Goal: Use online tool/utility: Utilize a website feature to perform a specific function

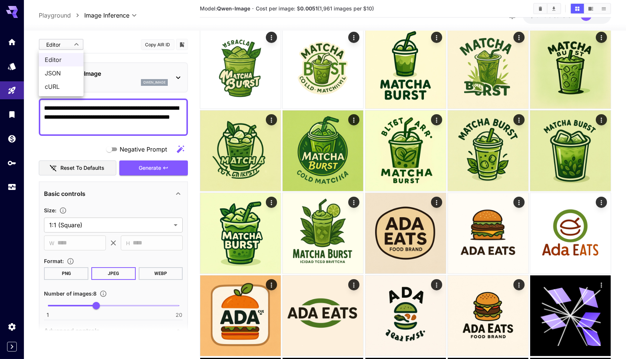
click at [116, 54] on div at bounding box center [313, 179] width 626 height 359
click at [109, 71] on p "Qwen-Image" at bounding box center [116, 73] width 103 height 9
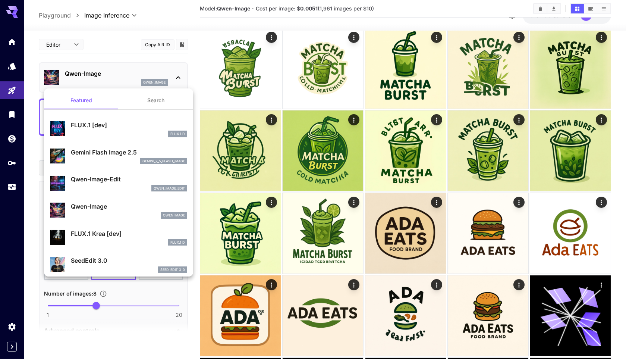
click at [109, 157] on div "Gemini Flash Image 2.5 gemini_2_5_flash_image" at bounding box center [129, 156] width 116 height 17
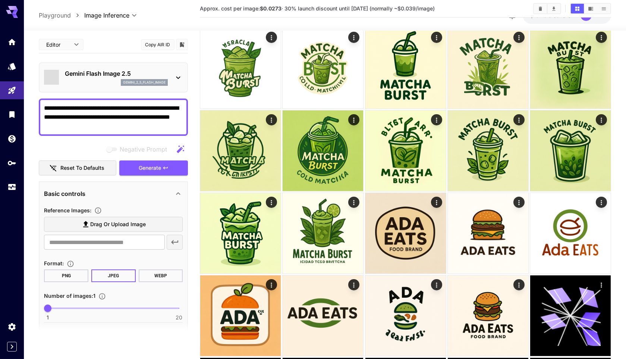
type input "*"
click at [104, 37] on div at bounding box center [313, 179] width 626 height 359
click at [125, 226] on span "Drag or upload image" at bounding box center [118, 224] width 56 height 9
click at [0, 0] on input "Drag or upload image" at bounding box center [0, 0] width 0 height 0
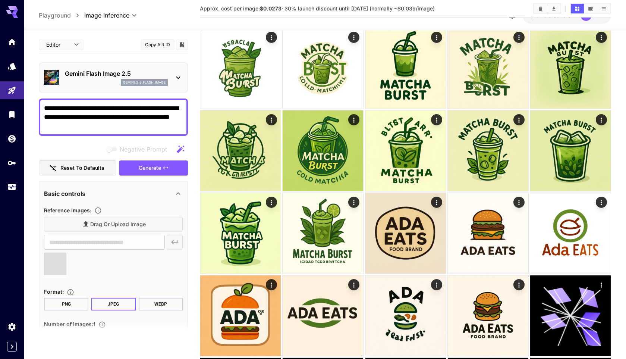
drag, startPoint x: 91, startPoint y: 129, endPoint x: 4, endPoint y: 102, distance: 91.1
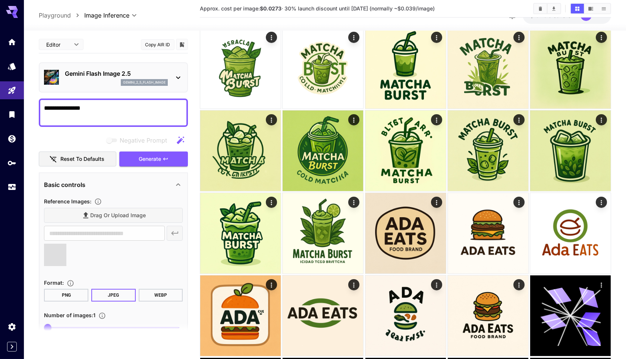
type textarea "**********"
type input "**********"
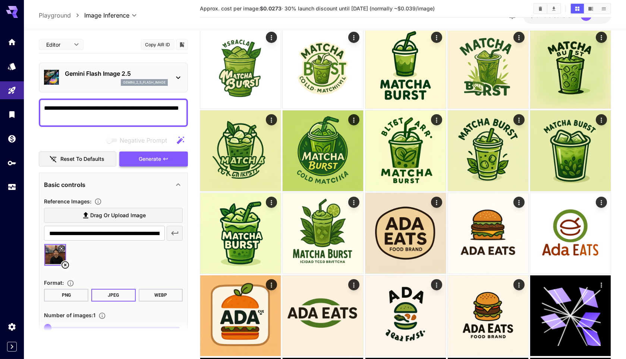
type textarea "**********"
click at [157, 156] on span "Generate" at bounding box center [150, 158] width 22 height 9
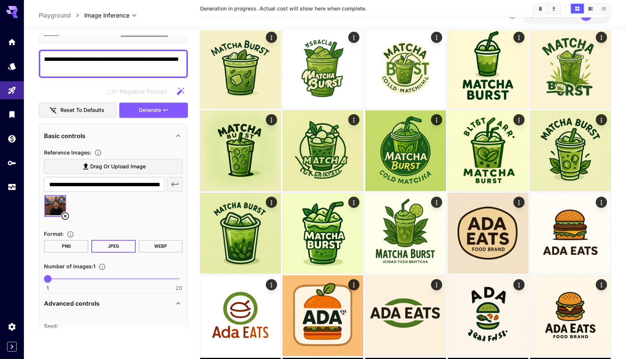
scroll to position [60, 0]
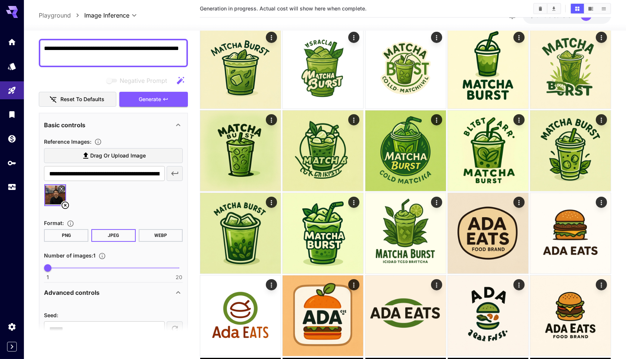
type input "*"
click at [106, 265] on span "1 20 1" at bounding box center [113, 267] width 131 height 11
click at [157, 237] on button "WEBP" at bounding box center [161, 235] width 44 height 13
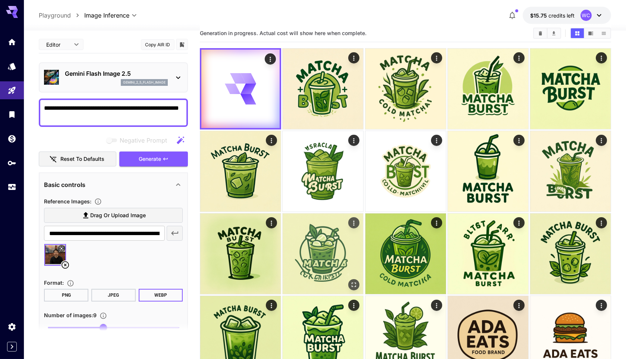
scroll to position [0, 0]
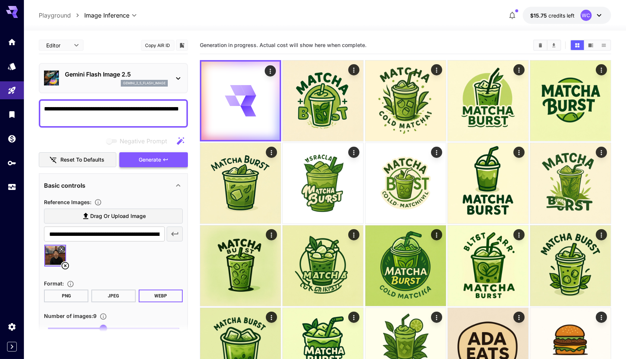
click at [139, 159] on span "Generate" at bounding box center [150, 159] width 22 height 9
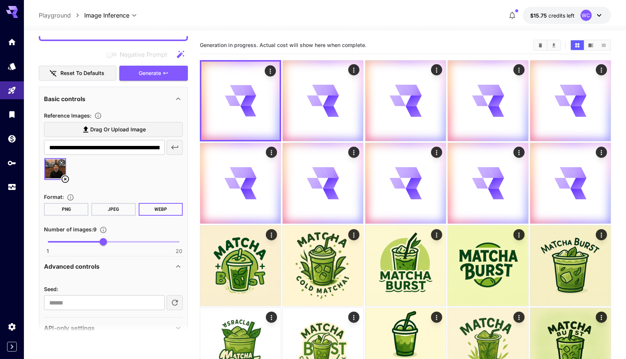
scroll to position [87, 0]
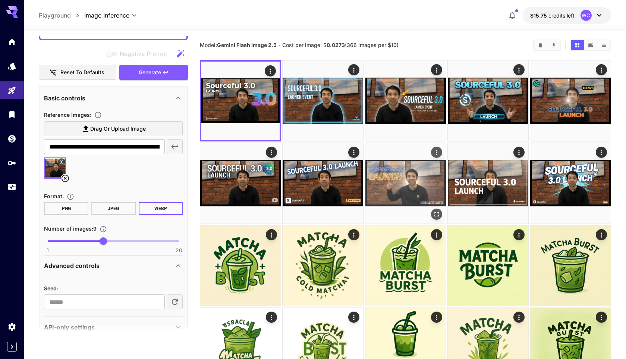
click at [417, 182] on img at bounding box center [405, 183] width 81 height 81
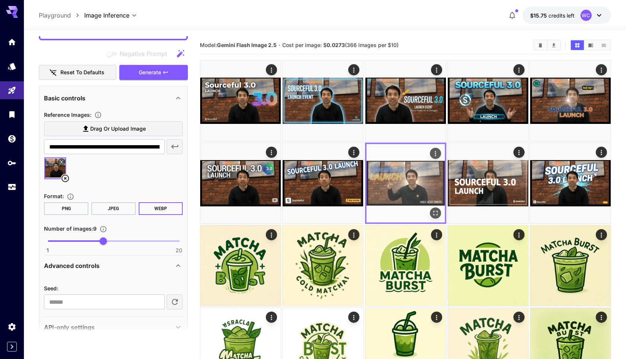
click at [433, 215] on icon "Open in fullscreen" at bounding box center [434, 212] width 7 height 7
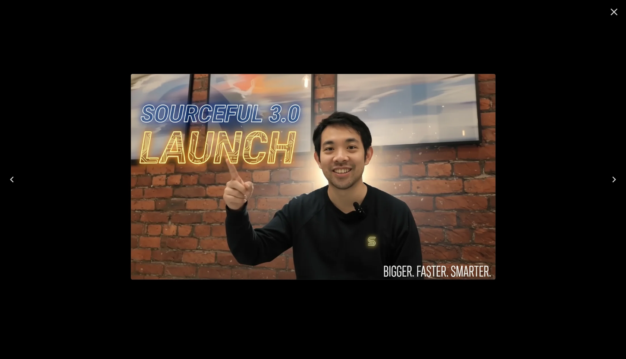
click at [616, 12] on icon "Close" at bounding box center [614, 12] width 12 height 12
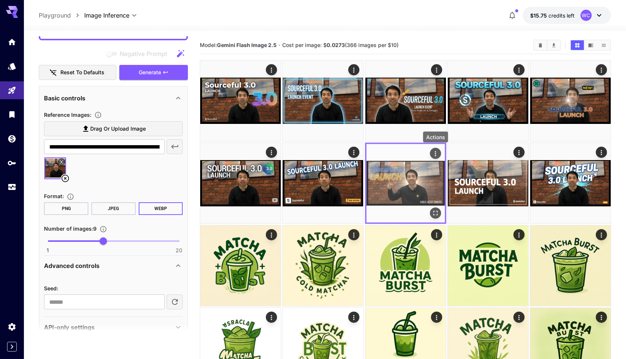
click at [434, 150] on icon "Actions" at bounding box center [434, 153] width 7 height 7
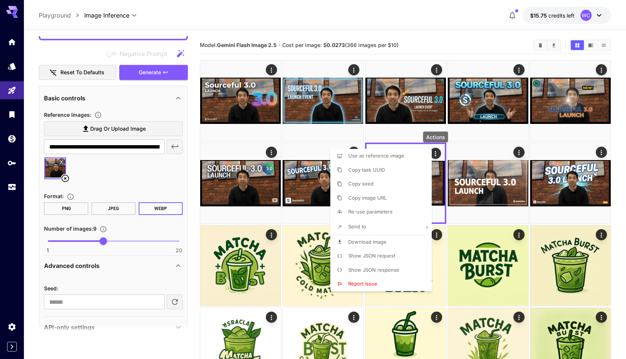
click at [400, 157] on span "Use as reference image" at bounding box center [376, 156] width 56 height 6
click at [113, 171] on div at bounding box center [313, 179] width 626 height 359
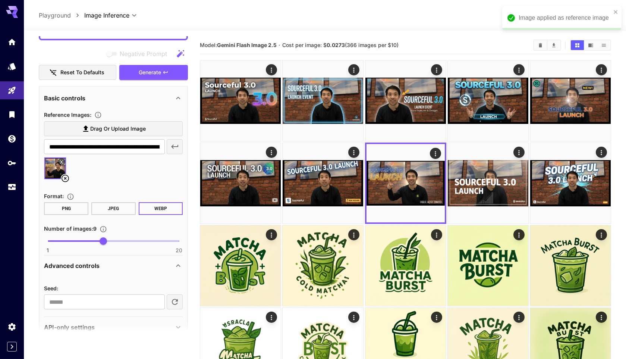
click at [111, 130] on span "Drag or upload image" at bounding box center [118, 128] width 56 height 9
click at [0, 0] on input "Drag or upload image" at bounding box center [0, 0] width 0 height 0
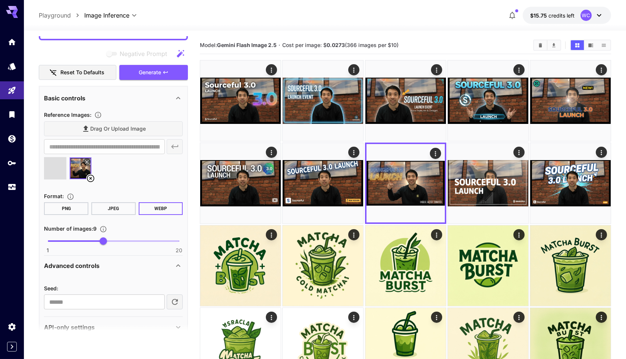
type input "**********"
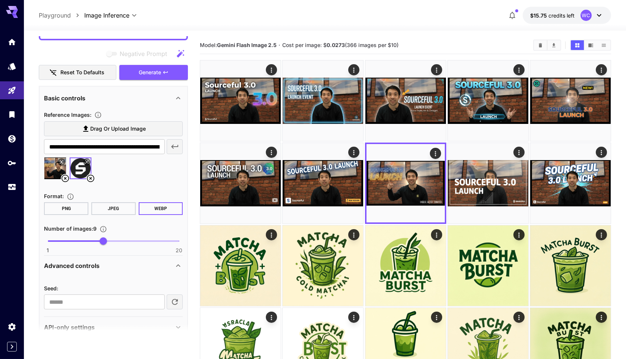
scroll to position [0, 0]
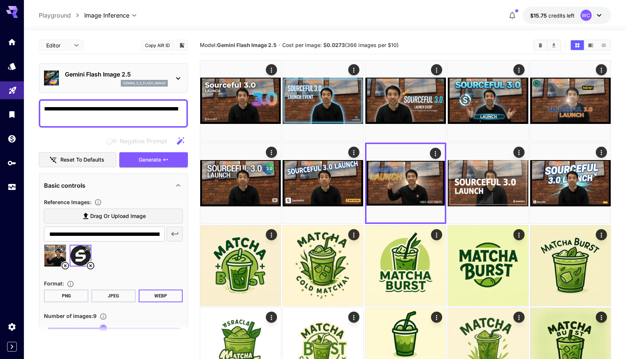
drag, startPoint x: 79, startPoint y: 118, endPoint x: 7, endPoint y: 83, distance: 80.1
type textarea "**********"
click at [166, 157] on icon "button" at bounding box center [166, 160] width 6 height 6
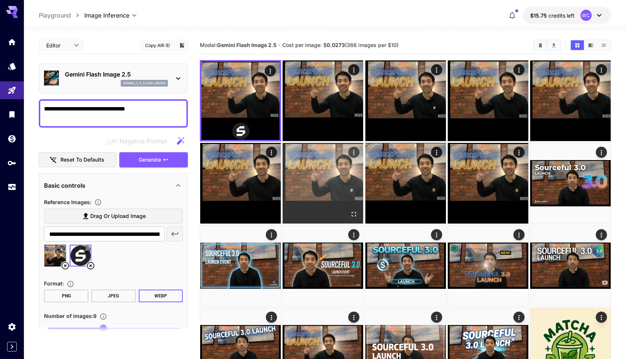
click at [337, 195] on img at bounding box center [323, 183] width 81 height 81
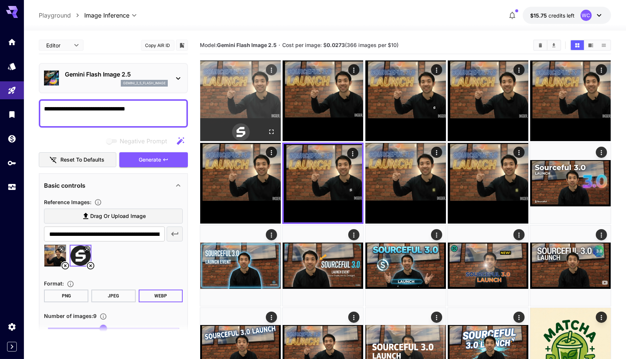
click at [268, 107] on img at bounding box center [240, 100] width 81 height 81
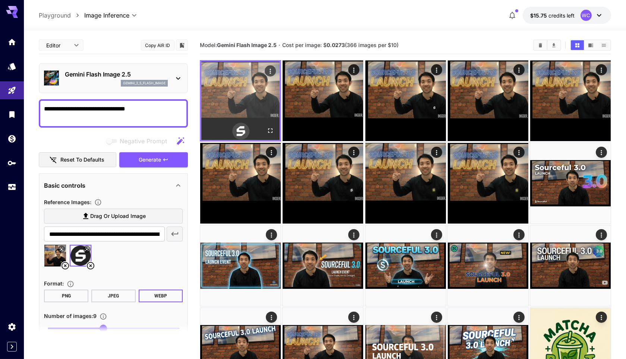
click at [274, 133] on button "Open in fullscreen" at bounding box center [270, 130] width 11 height 11
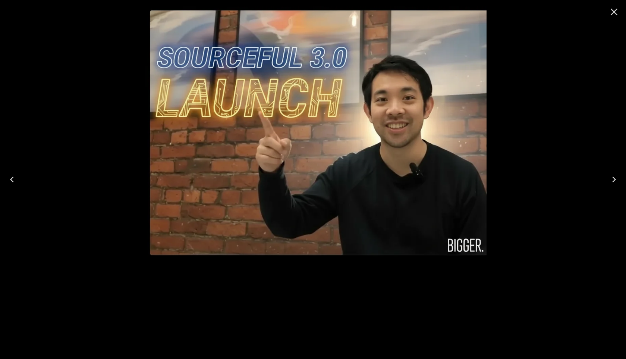
click at [606, 15] on button "Close" at bounding box center [614, 12] width 18 height 18
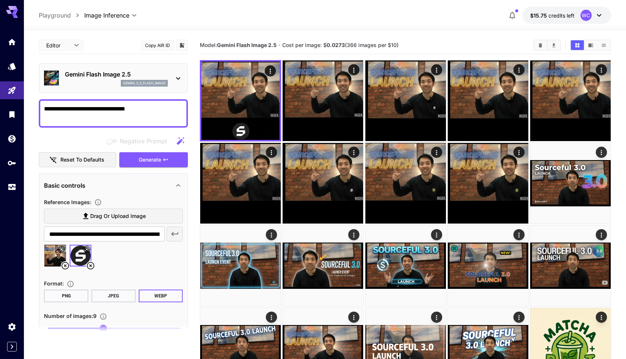
click at [65, 263] on icon at bounding box center [65, 265] width 9 height 9
click at [110, 209] on label "Drag or upload image" at bounding box center [113, 215] width 139 height 15
click at [0, 0] on input "Drag or upload image" at bounding box center [0, 0] width 0 height 0
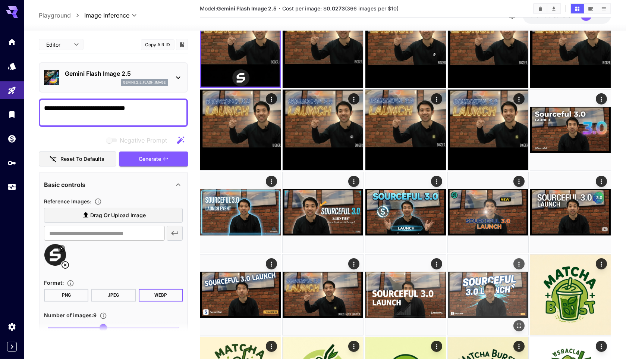
scroll to position [47, 0]
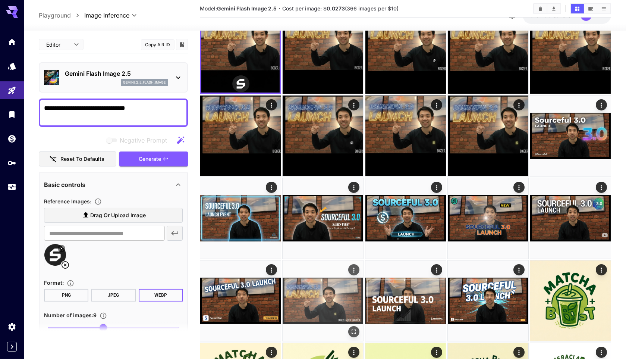
click at [333, 305] on img at bounding box center [323, 300] width 81 height 81
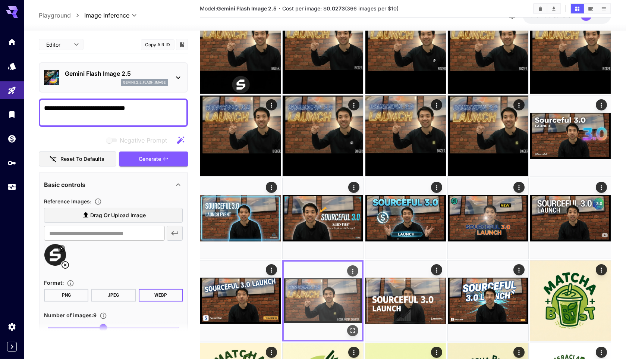
click at [355, 331] on icon "Open in fullscreen" at bounding box center [352, 330] width 7 height 7
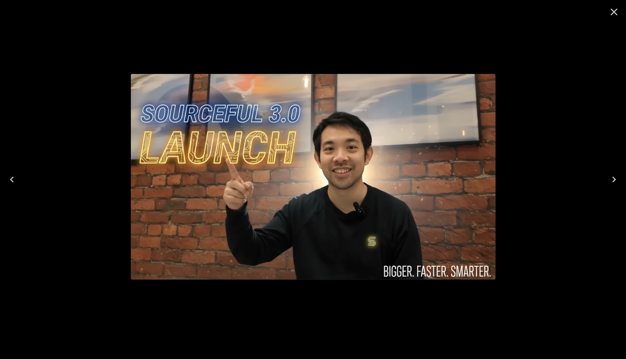
click at [610, 10] on icon "Close" at bounding box center [614, 12] width 12 height 12
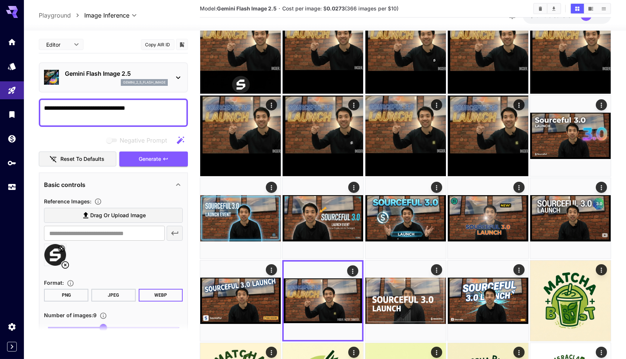
click at [80, 218] on label "Drag or upload image" at bounding box center [113, 215] width 139 height 15
click at [0, 0] on input "Drag or upload image" at bounding box center [0, 0] width 0 height 0
type input "**********"
click at [144, 158] on span "Generate" at bounding box center [150, 158] width 22 height 9
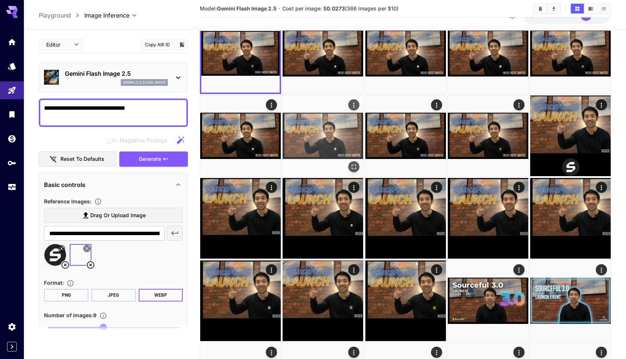
scroll to position [0, 0]
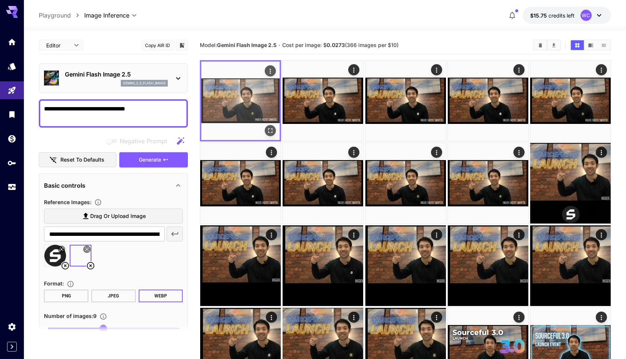
click at [270, 126] on button "Open in fullscreen" at bounding box center [270, 130] width 11 height 11
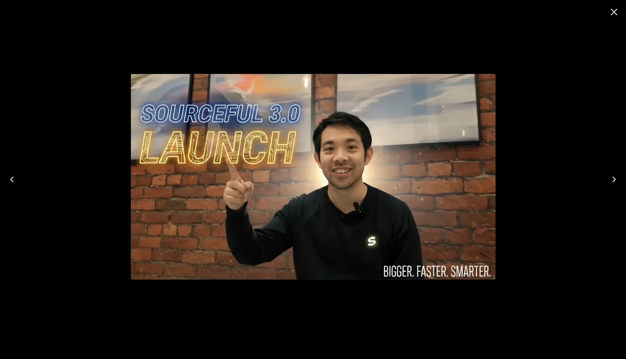
click at [616, 180] on icon "Next" at bounding box center [614, 179] width 12 height 12
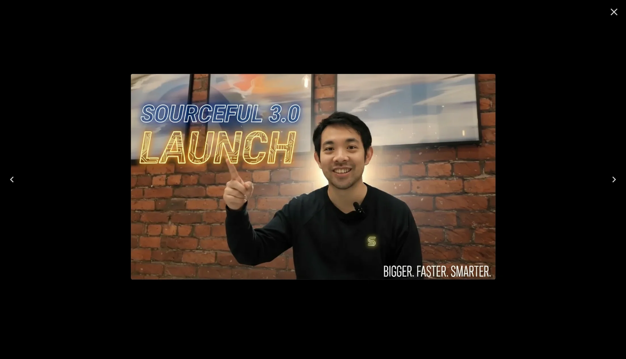
click at [616, 180] on icon "Next" at bounding box center [614, 179] width 12 height 12
click at [614, 11] on icon "Close" at bounding box center [614, 12] width 12 height 12
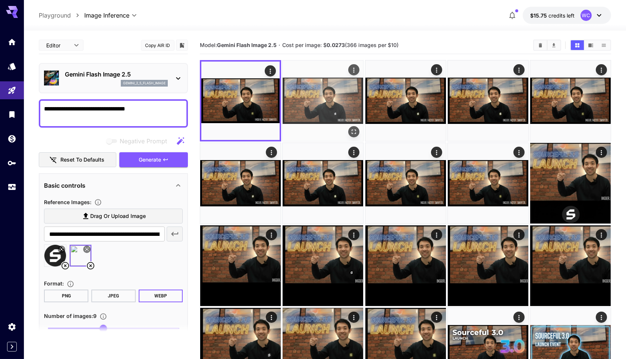
click at [358, 133] on icon "Open in fullscreen" at bounding box center [353, 131] width 7 height 7
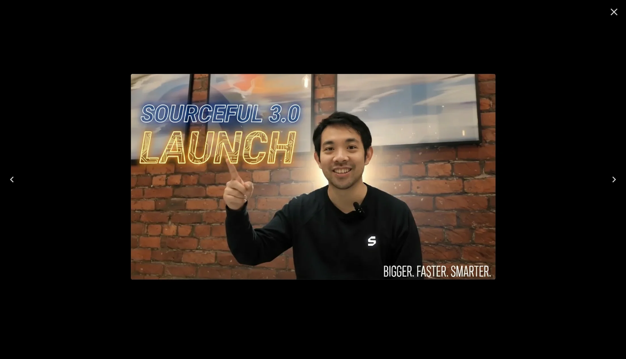
click at [615, 177] on icon "Next" at bounding box center [614, 179] width 12 height 12
click at [614, 180] on icon "Next" at bounding box center [614, 179] width 4 height 6
click at [614, 12] on icon "Close" at bounding box center [614, 12] width 7 height 7
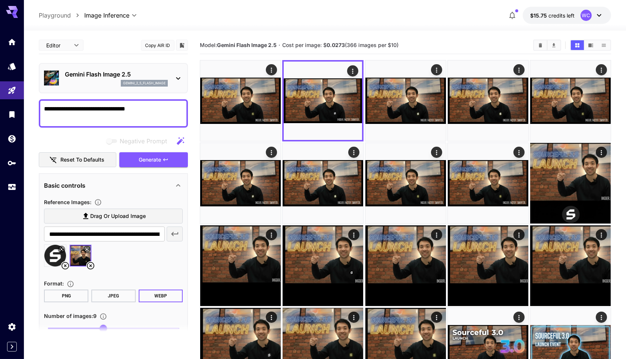
click at [150, 116] on textarea "**********" at bounding box center [113, 113] width 139 height 18
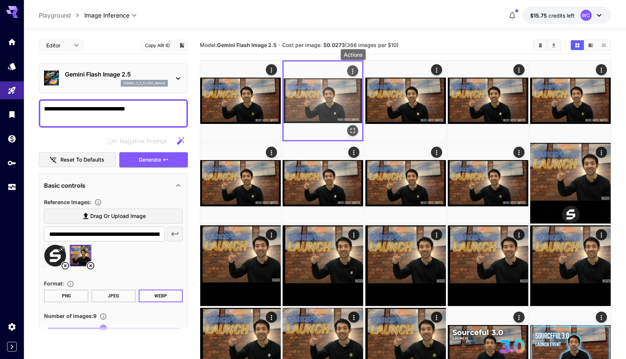
click at [351, 68] on icon "Actions" at bounding box center [352, 70] width 7 height 7
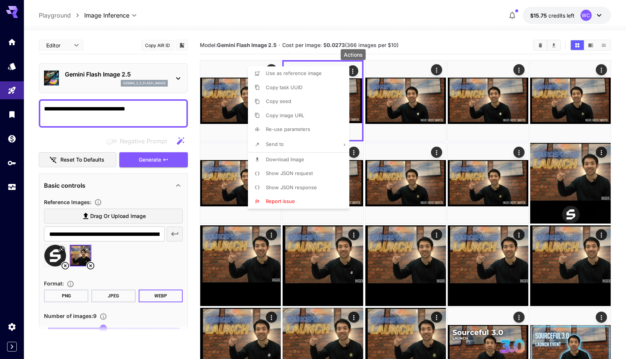
click at [306, 71] on span "Use as reference image" at bounding box center [294, 73] width 56 height 6
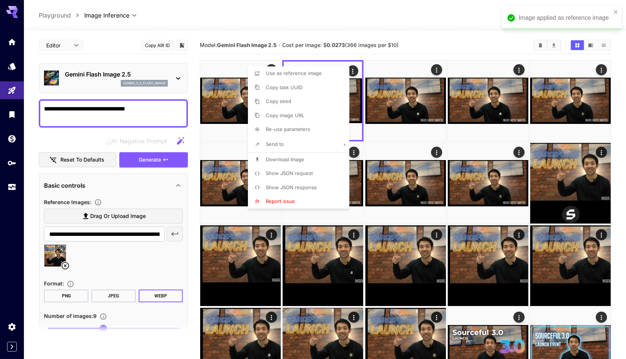
click at [126, 110] on div at bounding box center [313, 179] width 626 height 359
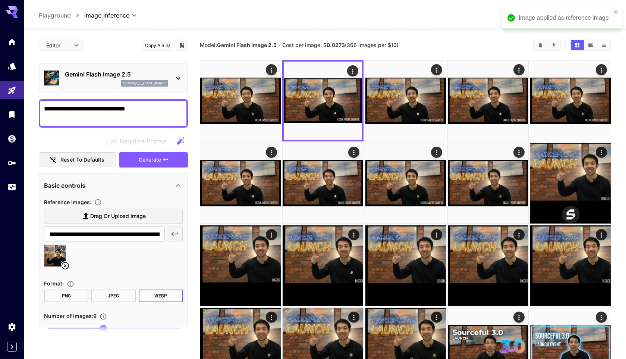
click at [140, 110] on textarea "**********" at bounding box center [113, 113] width 139 height 18
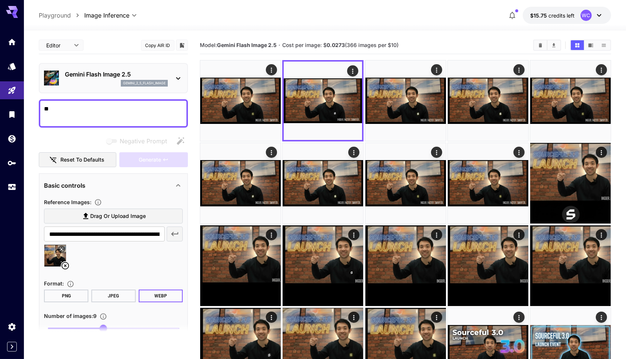
type textarea "*"
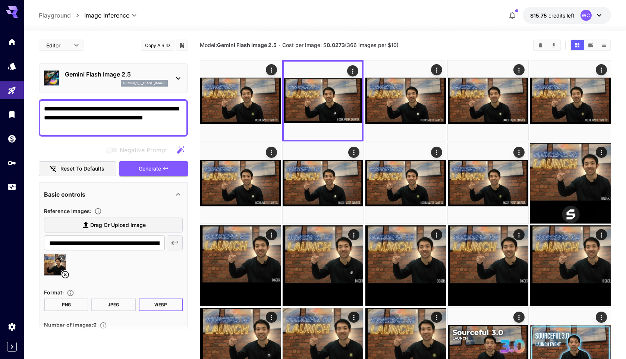
type textarea "**********"
click at [160, 176] on div "**********" at bounding box center [113, 236] width 149 height 398
click at [156, 169] on span "Generate" at bounding box center [150, 168] width 22 height 9
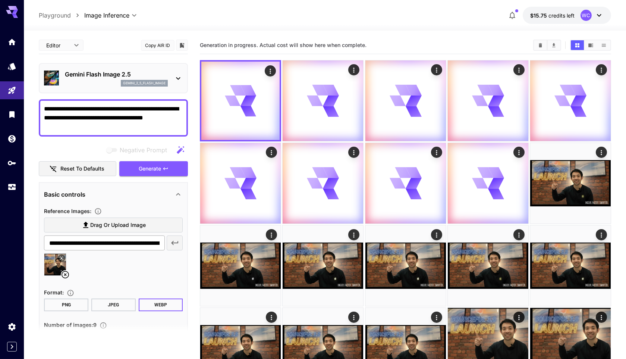
scroll to position [69, 0]
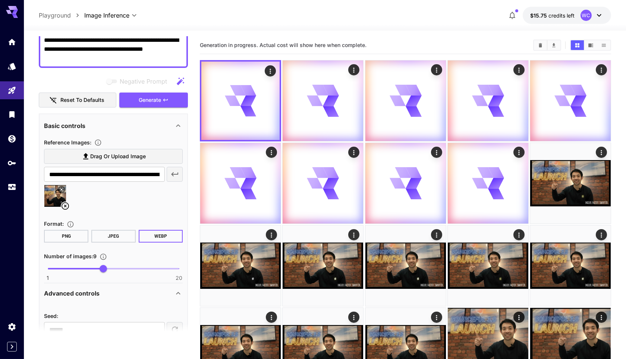
click at [103, 233] on button "JPEG" at bounding box center [113, 236] width 44 height 13
click at [154, 95] on span "Generate" at bounding box center [150, 99] width 22 height 9
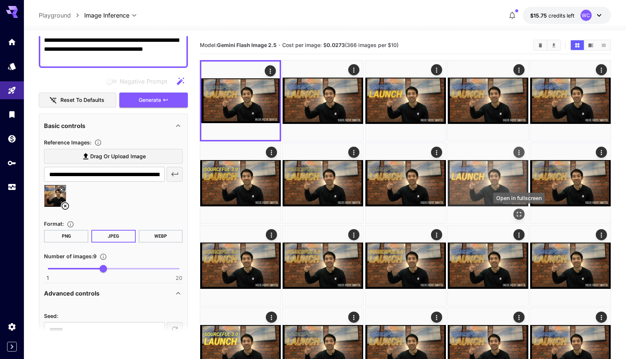
click at [518, 211] on icon "Open in fullscreen" at bounding box center [518, 213] width 7 height 7
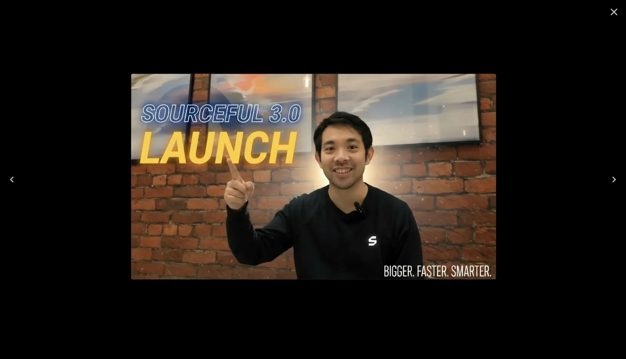
click at [612, 11] on icon "Close" at bounding box center [614, 12] width 12 height 12
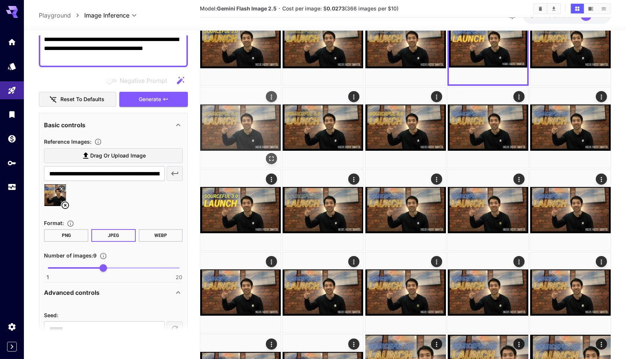
scroll to position [142, 0]
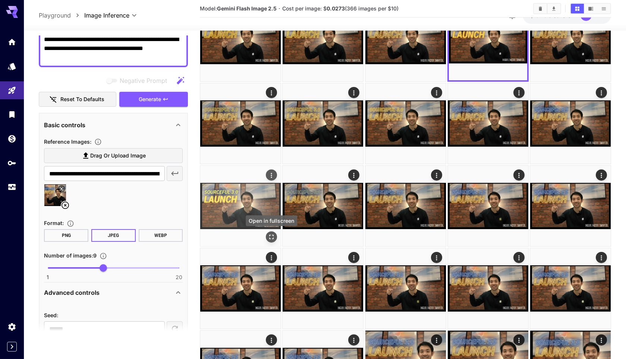
click at [270, 234] on icon "Open in fullscreen" at bounding box center [271, 236] width 7 height 7
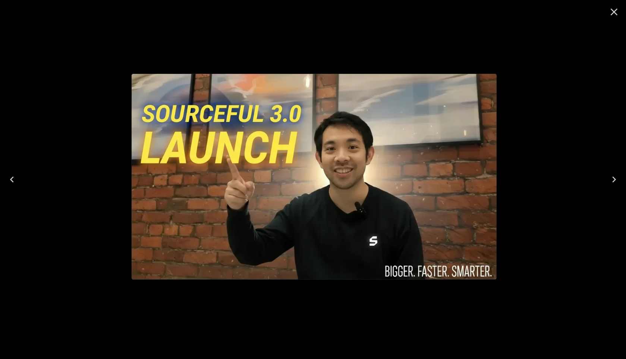
click at [613, 14] on icon "Close" at bounding box center [614, 12] width 12 height 12
